Goal: Task Accomplishment & Management: Use online tool/utility

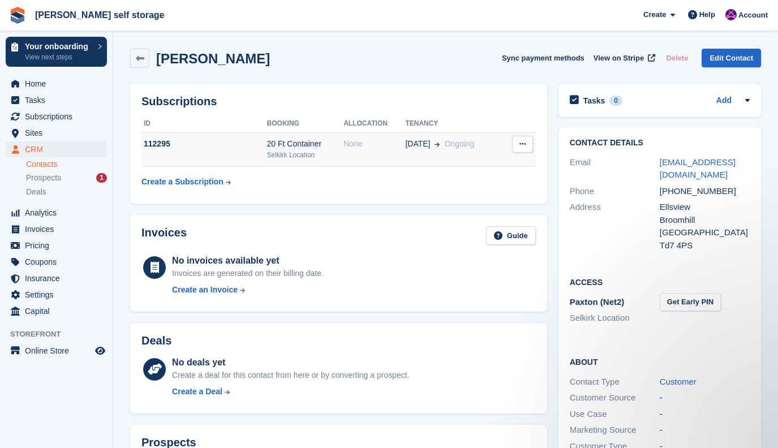
click at [529, 147] on button at bounding box center [522, 144] width 21 height 17
click at [492, 145] on div "[DATE] Ongoing" at bounding box center [453, 144] width 97 height 12
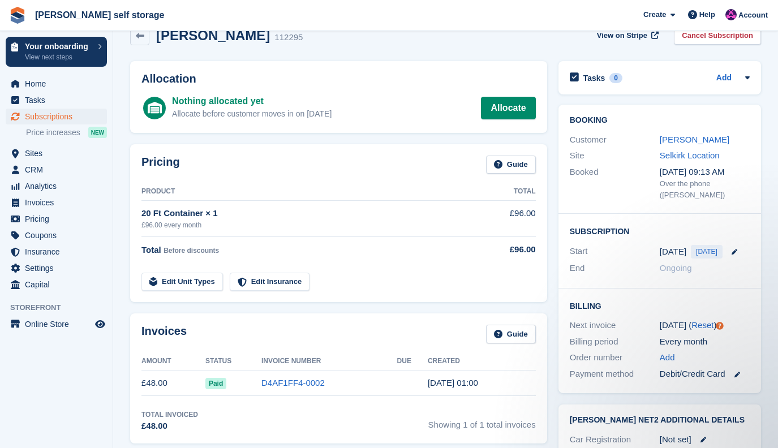
scroll to position [5, 0]
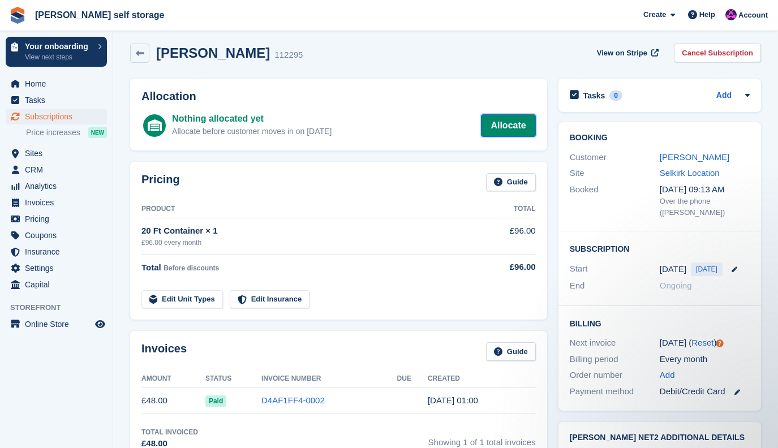
click at [499, 128] on link "Allocate" at bounding box center [508, 125] width 54 height 23
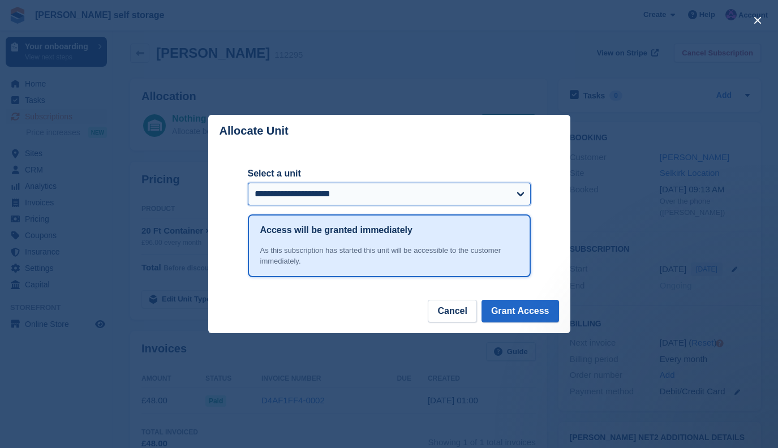
click at [440, 200] on select "**********" at bounding box center [389, 194] width 283 height 23
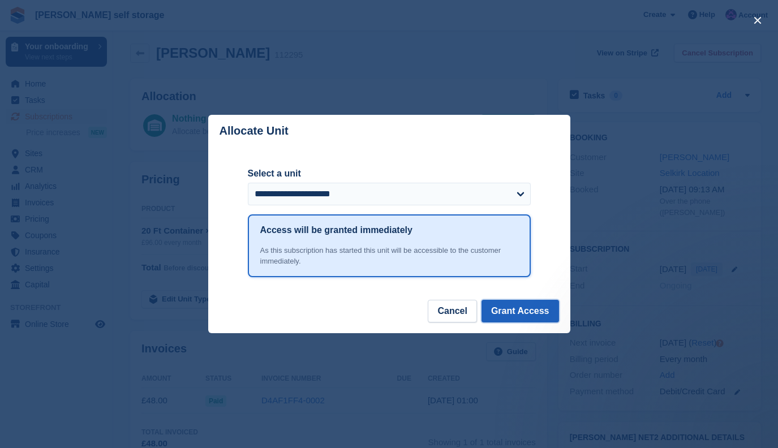
click at [506, 316] on button "Grant Access" at bounding box center [521, 311] width 78 height 23
